Goal: Task Accomplishment & Management: Use online tool/utility

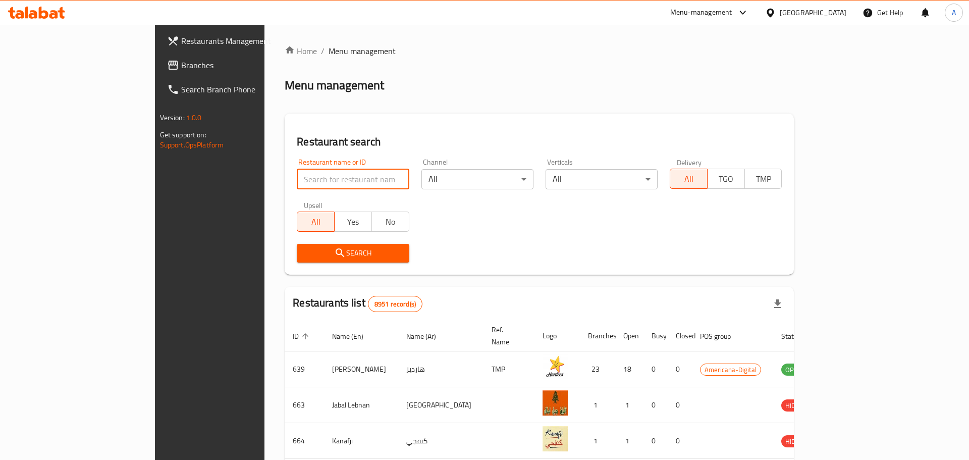
click at [297, 176] on input "search" at bounding box center [353, 179] width 112 height 20
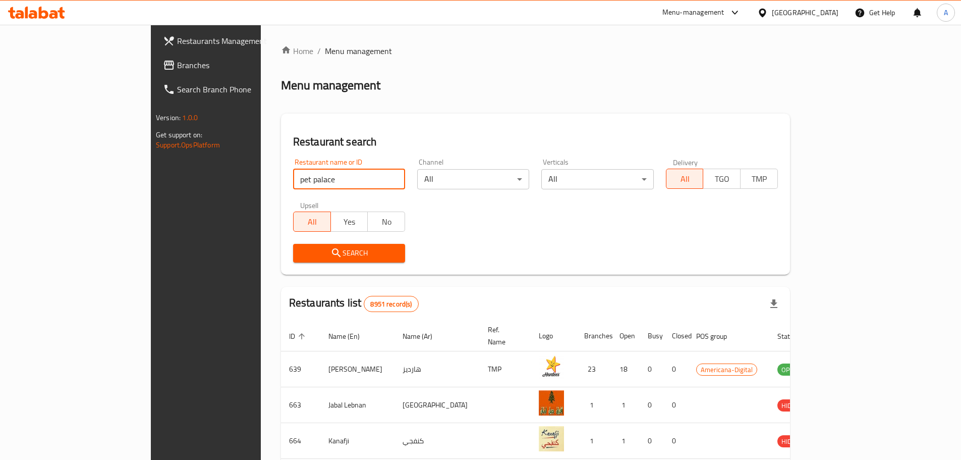
type input "pet palace"
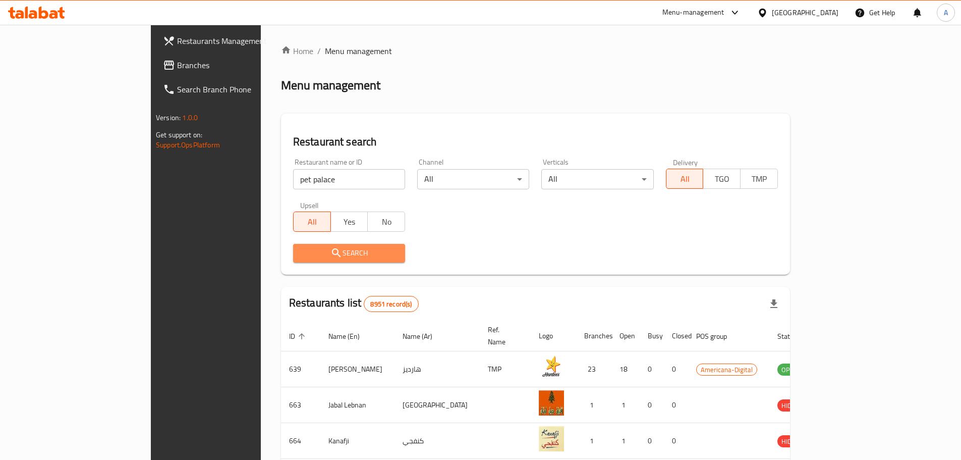
click at [301, 256] on span "Search" at bounding box center [349, 253] width 96 height 13
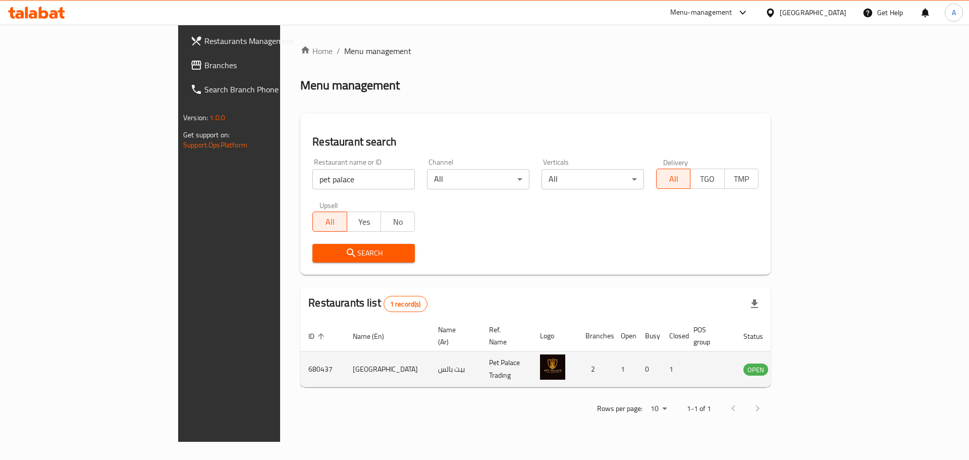
click at [806, 367] on icon "enhanced table" at bounding box center [805, 369] width 4 height 4
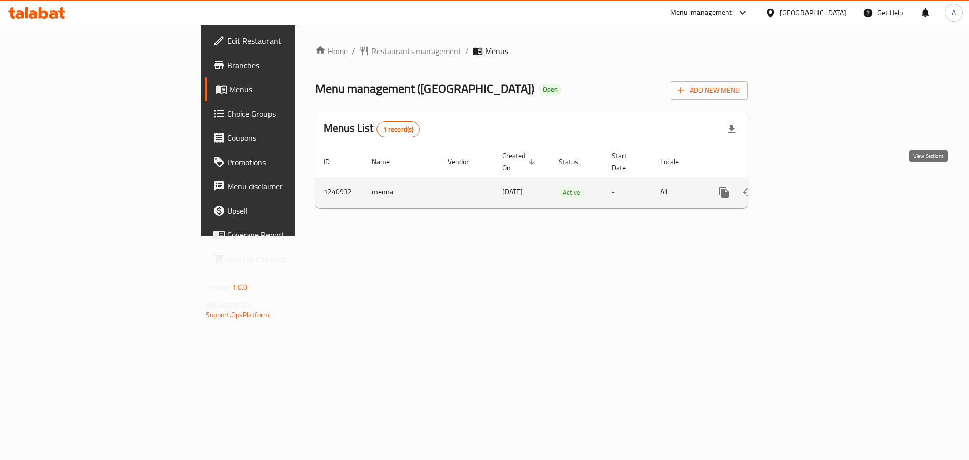
click at [809, 180] on link "enhanced table" at bounding box center [797, 192] width 24 height 24
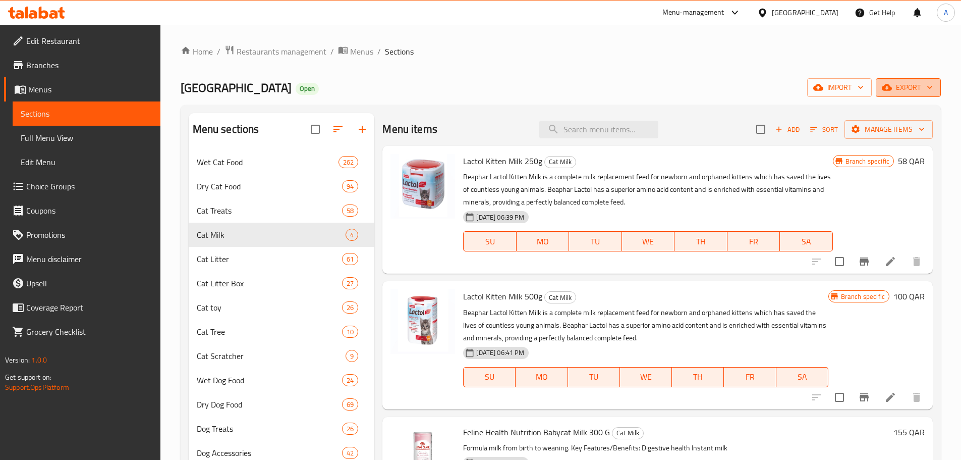
click at [929, 86] on icon "button" at bounding box center [930, 87] width 10 height 10
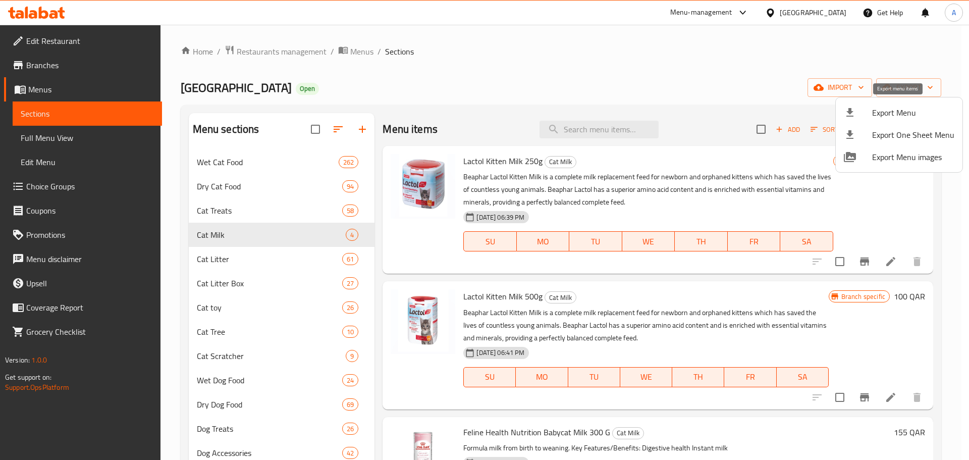
click at [903, 106] on span "Export Menu" at bounding box center [913, 112] width 82 height 12
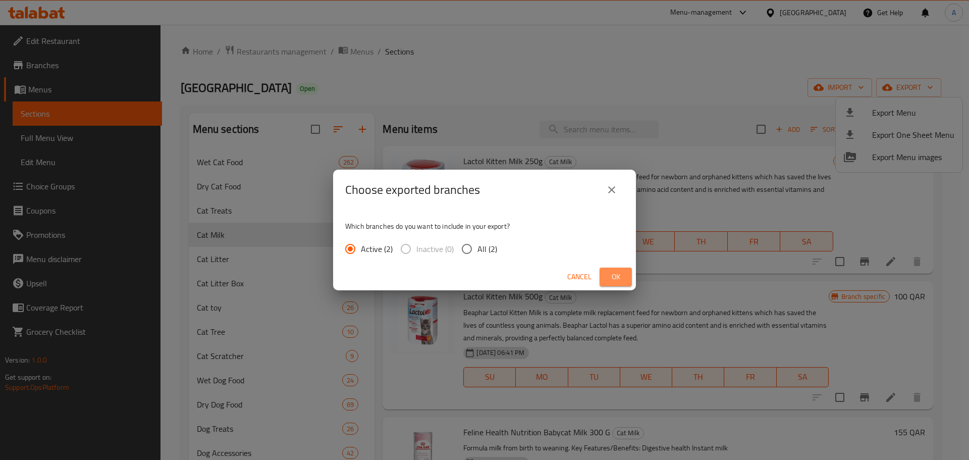
click at [609, 276] on span "Ok" at bounding box center [615, 276] width 16 height 13
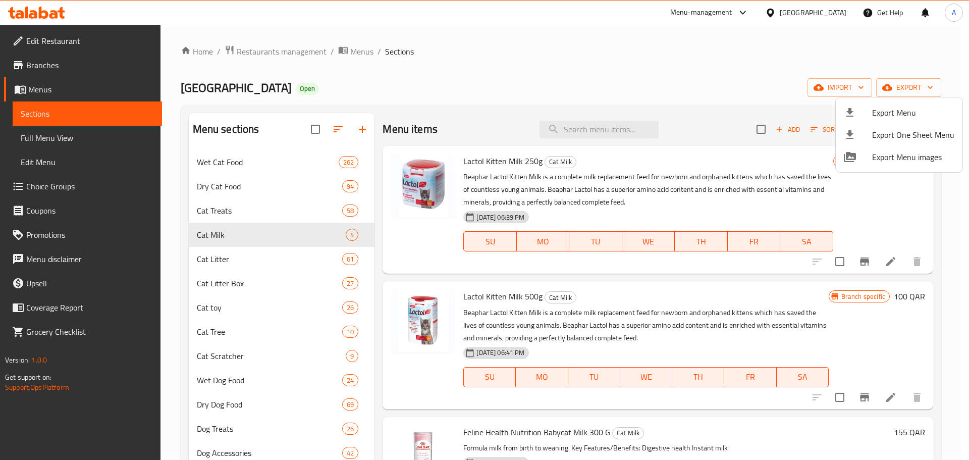
click at [267, 46] on div at bounding box center [484, 230] width 969 height 460
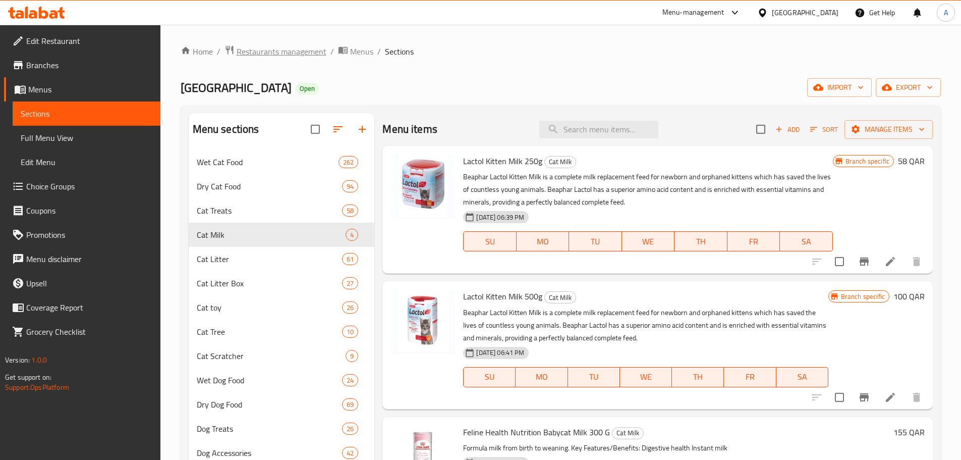
click at [270, 50] on span "Restaurants management" at bounding box center [282, 51] width 90 height 12
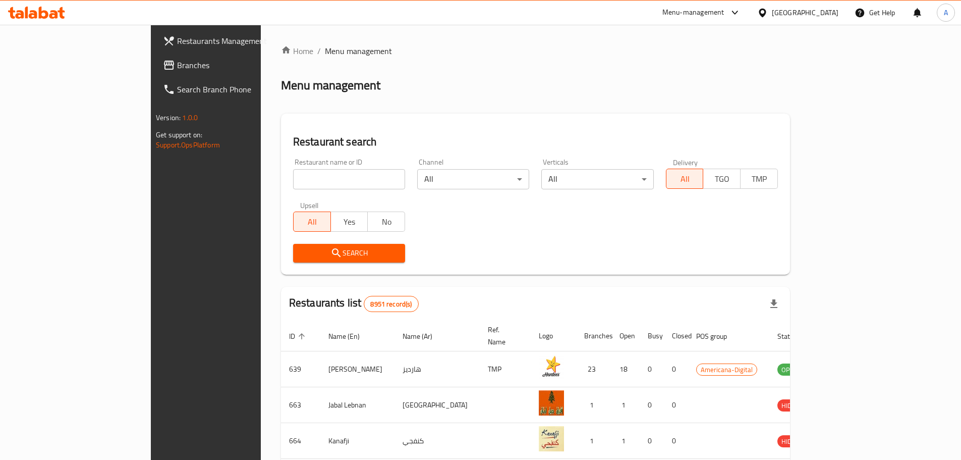
click at [301, 177] on div "Home / Menu management Menu management Restaurant search Restaurant name or ID …" at bounding box center [535, 386] width 509 height 683
click at [301, 177] on input "search" at bounding box center [349, 179] width 112 height 20
type input "circuit"
click at [315, 258] on span "Search" at bounding box center [349, 253] width 96 height 13
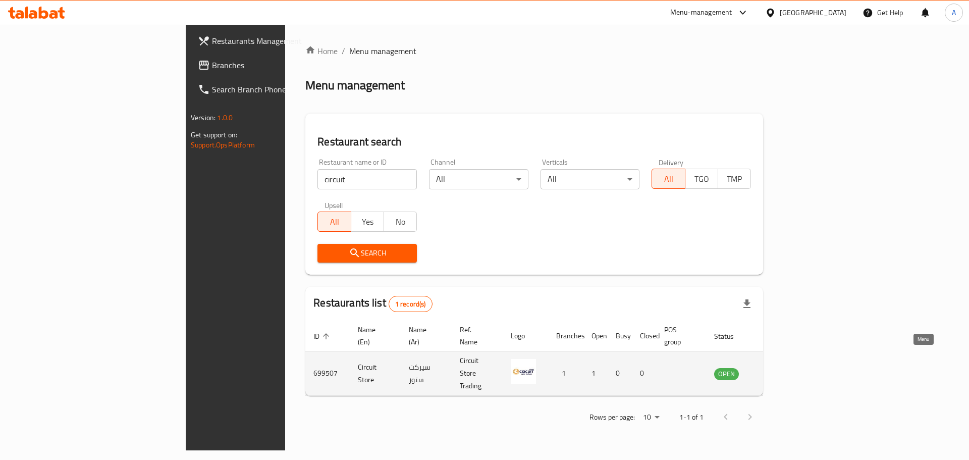
click at [779, 367] on icon "enhanced table" at bounding box center [773, 373] width 12 height 12
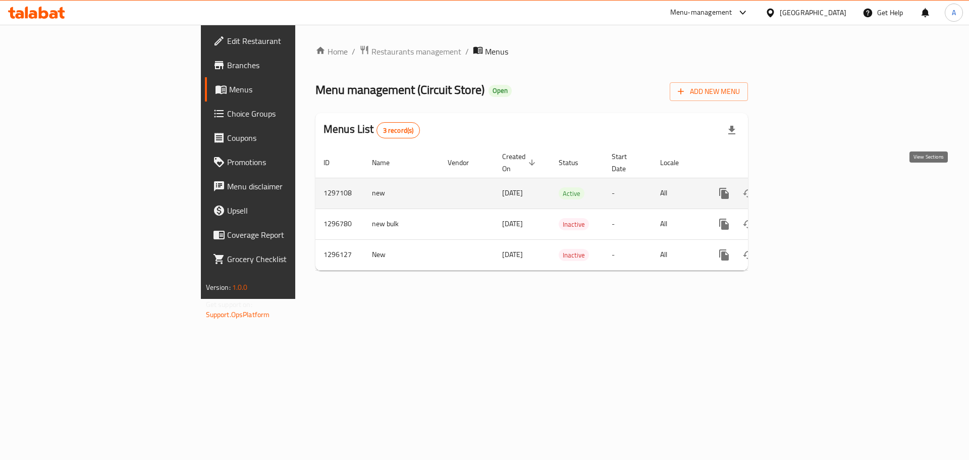
click at [803, 187] on icon "enhanced table" at bounding box center [797, 193] width 12 height 12
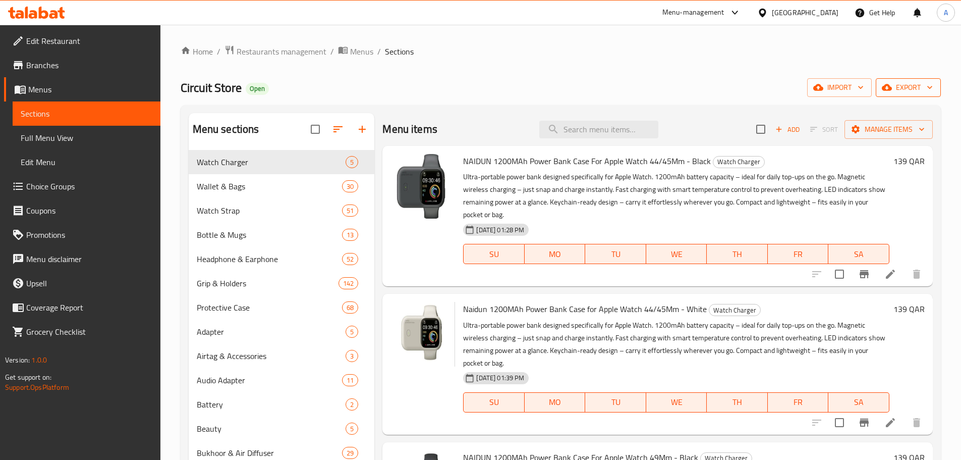
click at [913, 86] on span "export" at bounding box center [908, 87] width 49 height 13
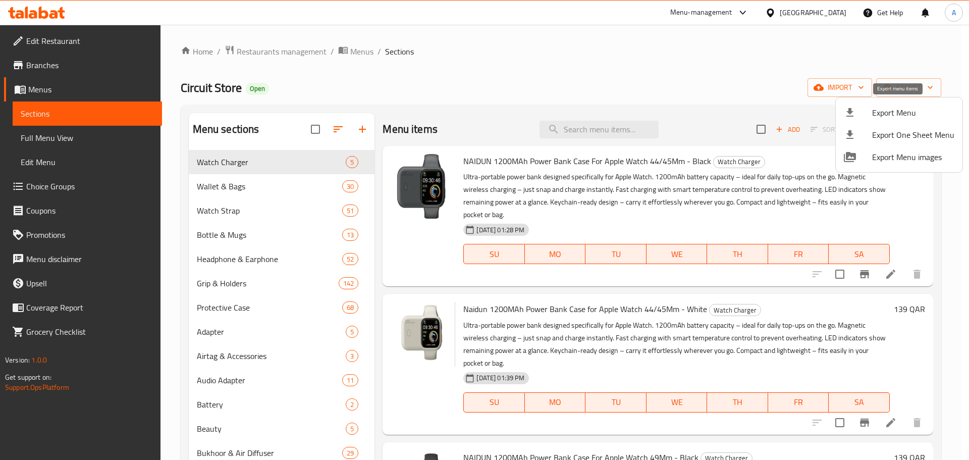
click at [884, 119] on span "Export Menu" at bounding box center [913, 112] width 82 height 12
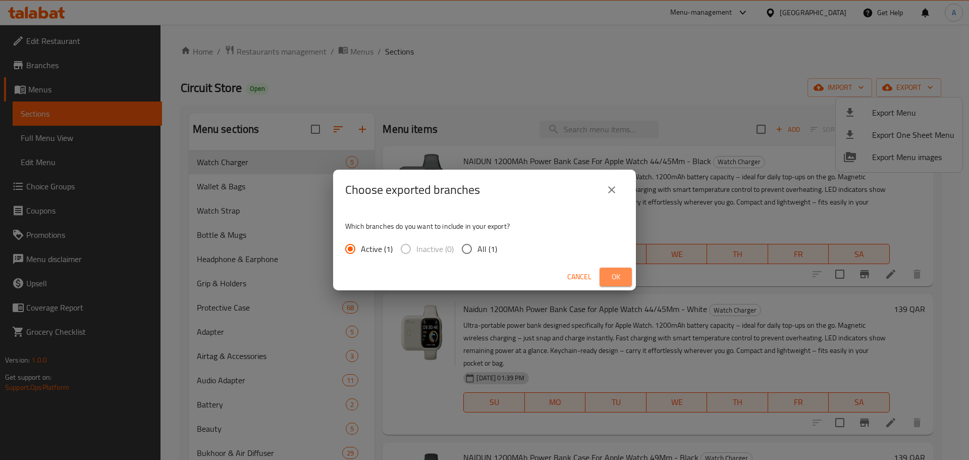
click at [614, 276] on span "Ok" at bounding box center [615, 276] width 16 height 13
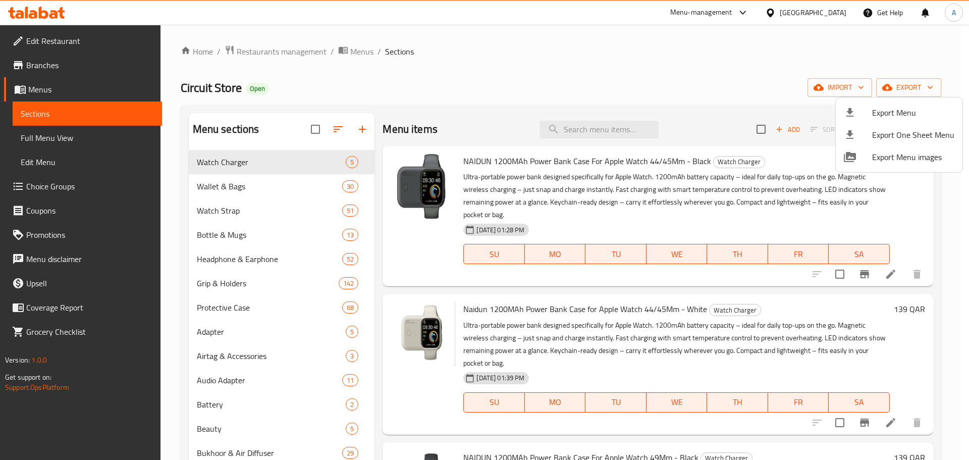
click at [45, 12] on div at bounding box center [484, 230] width 969 height 460
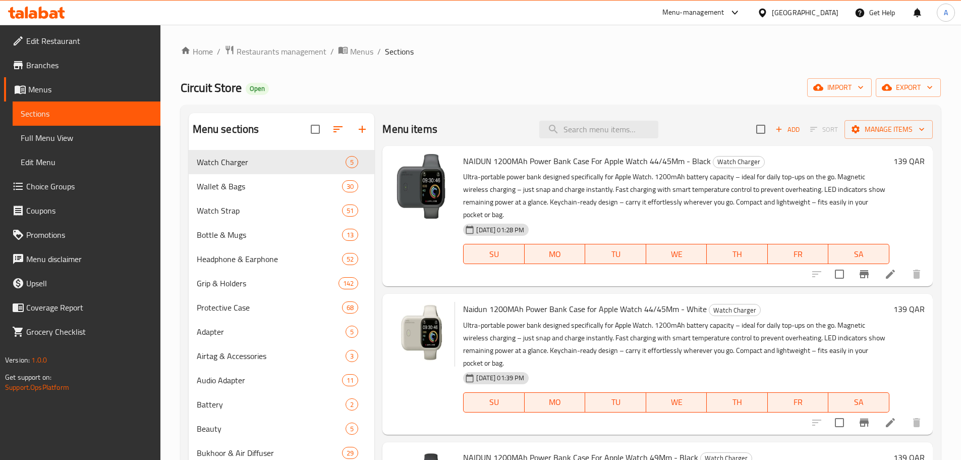
click at [44, 18] on icon at bounding box center [44, 13] width 10 height 12
